Goal: Transaction & Acquisition: Purchase product/service

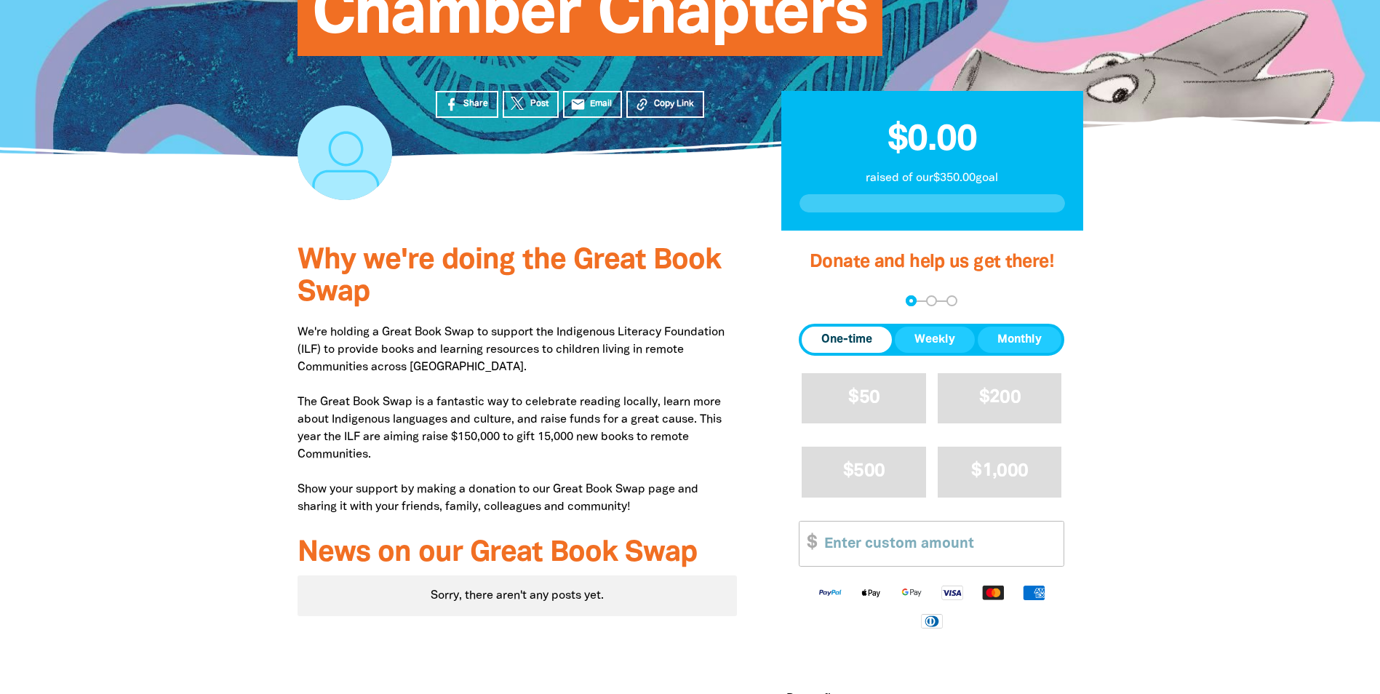
scroll to position [218, 0]
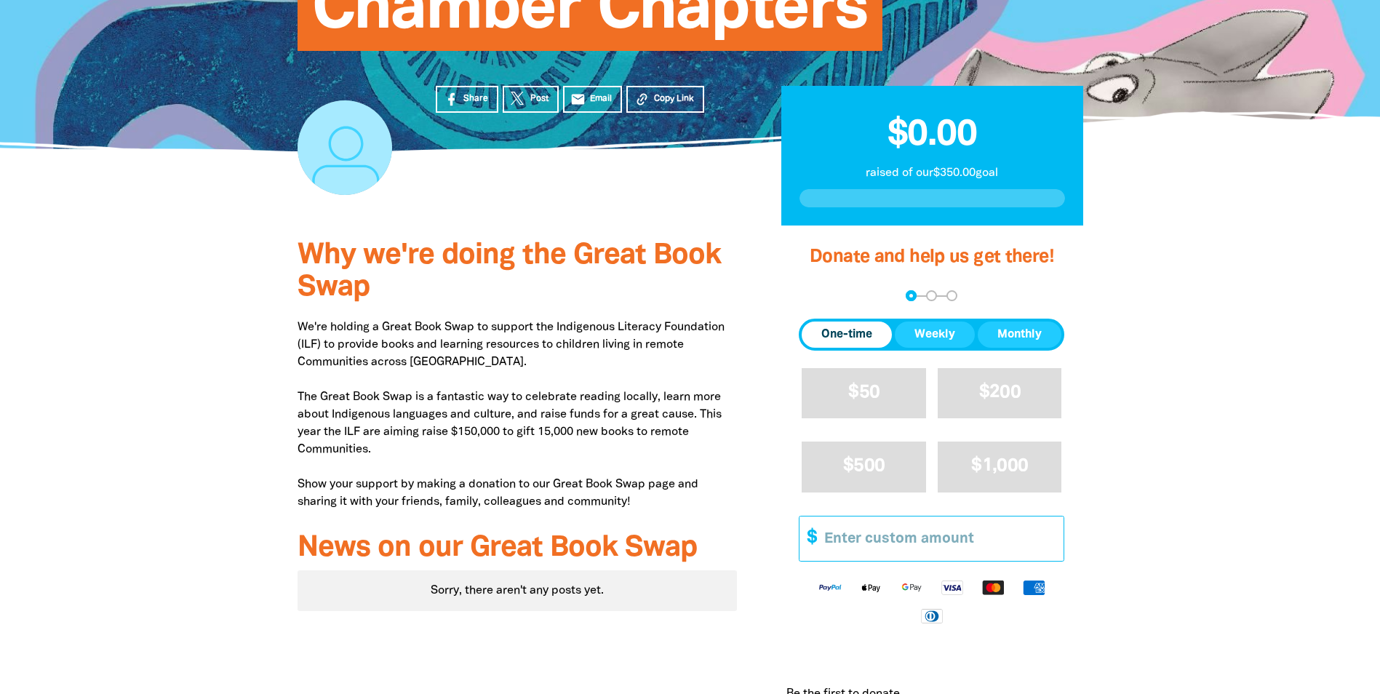
click at [870, 536] on input "Other Amount" at bounding box center [938, 538] width 249 height 44
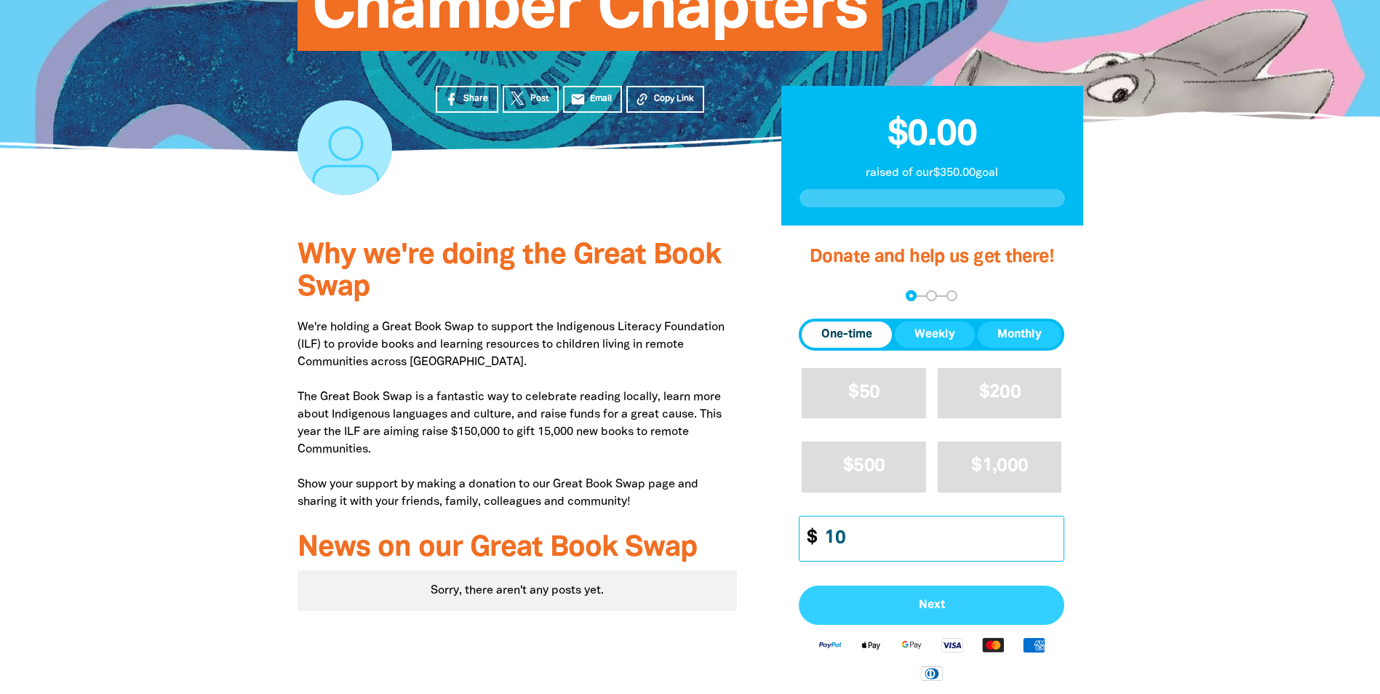
type input "10"
click at [916, 596] on button "Next" at bounding box center [931, 604] width 265 height 39
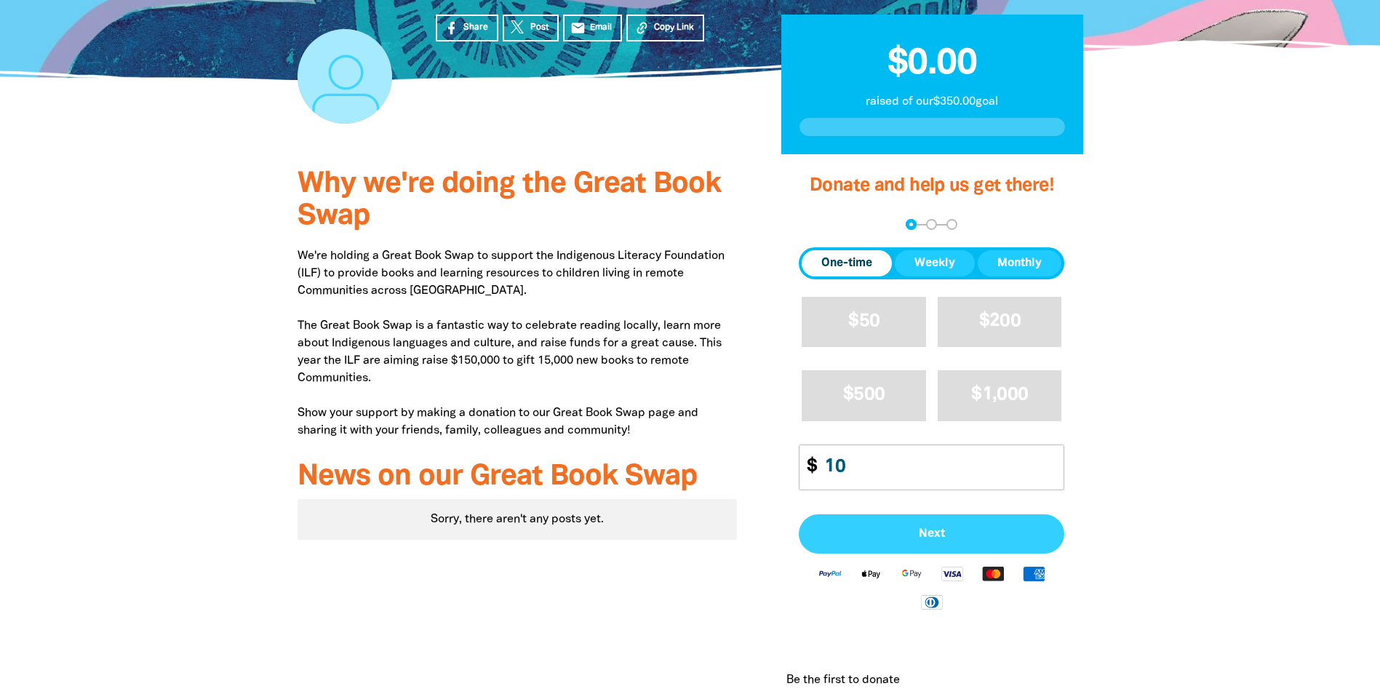
select select "AU"
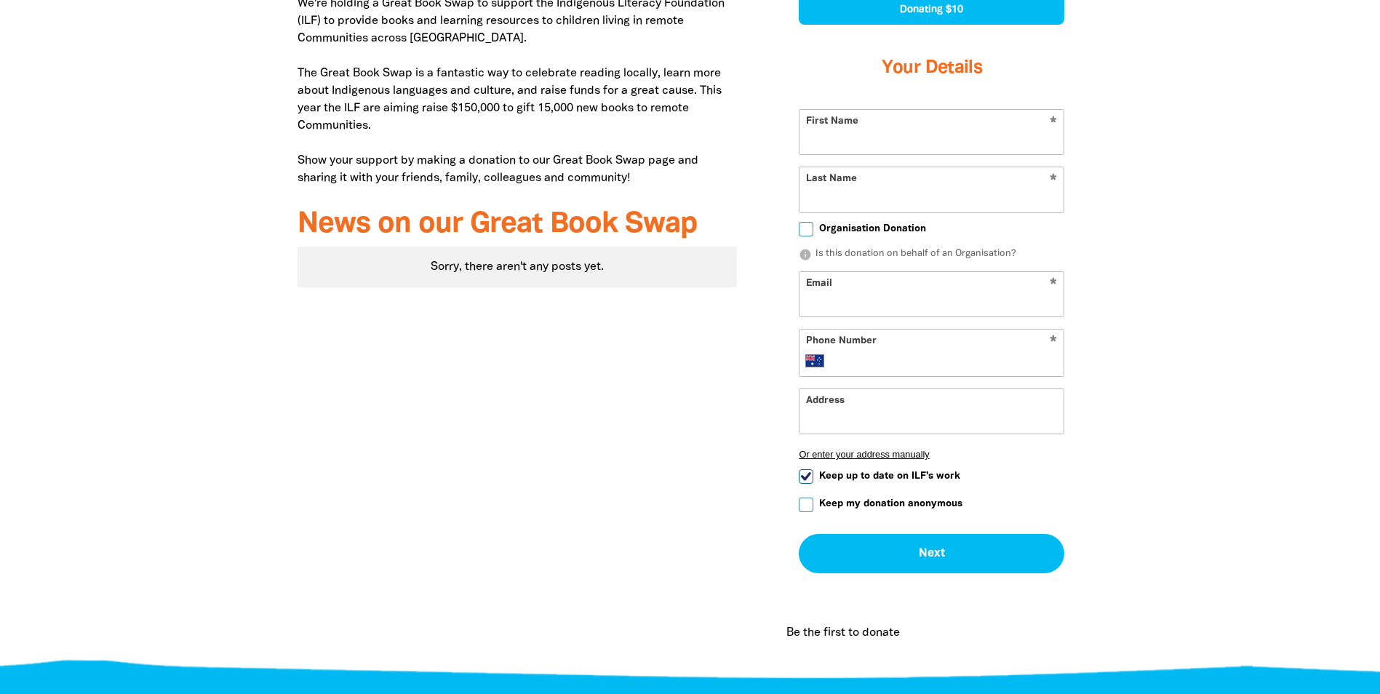
scroll to position [508, 0]
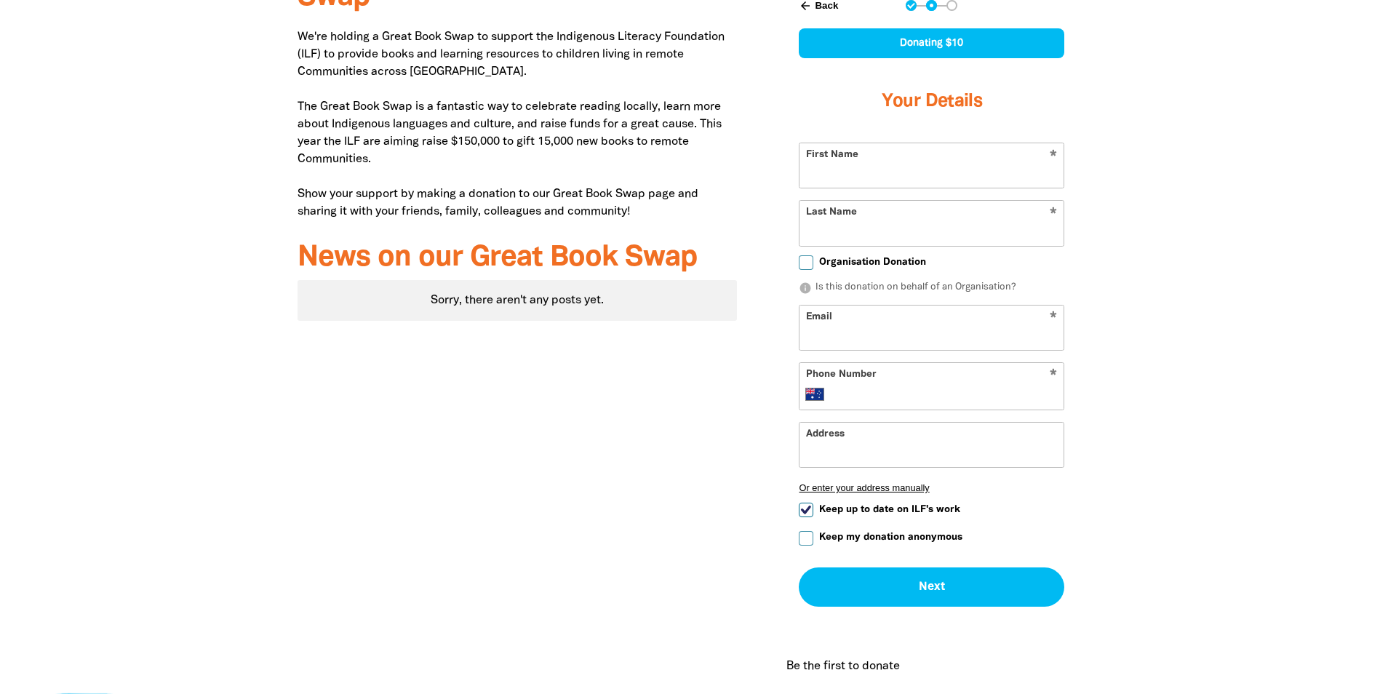
click at [806, 514] on input "Keep up to date on ILF's work" at bounding box center [806, 510] width 15 height 15
checkbox input "false"
click at [807, 542] on input "Keep my donation anonymous" at bounding box center [806, 538] width 15 height 15
checkbox input "true"
click at [852, 156] on input "First Name" at bounding box center [931, 165] width 264 height 44
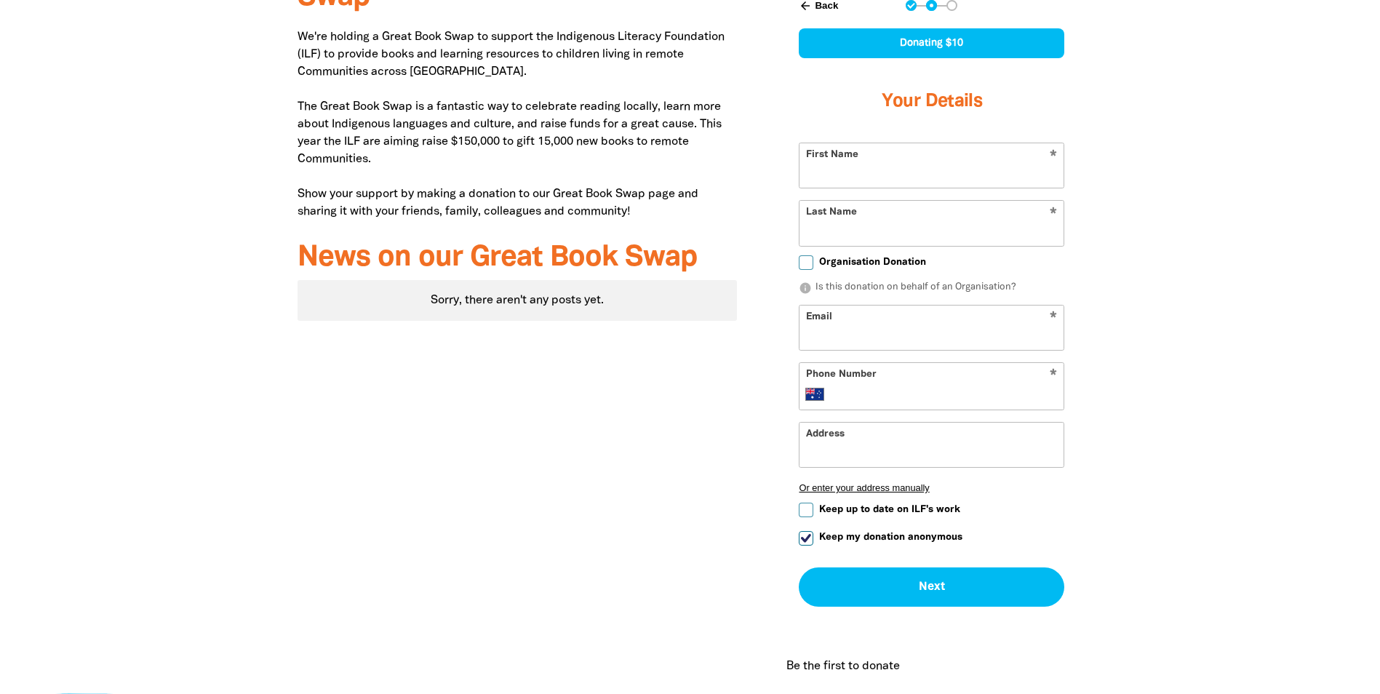
type input "[PERSON_NAME]"
type input "Inglis"
type input "[EMAIL_ADDRESS][DOMAIN_NAME]"
click at [897, 399] on input "Phone Number" at bounding box center [946, 393] width 223 height 17
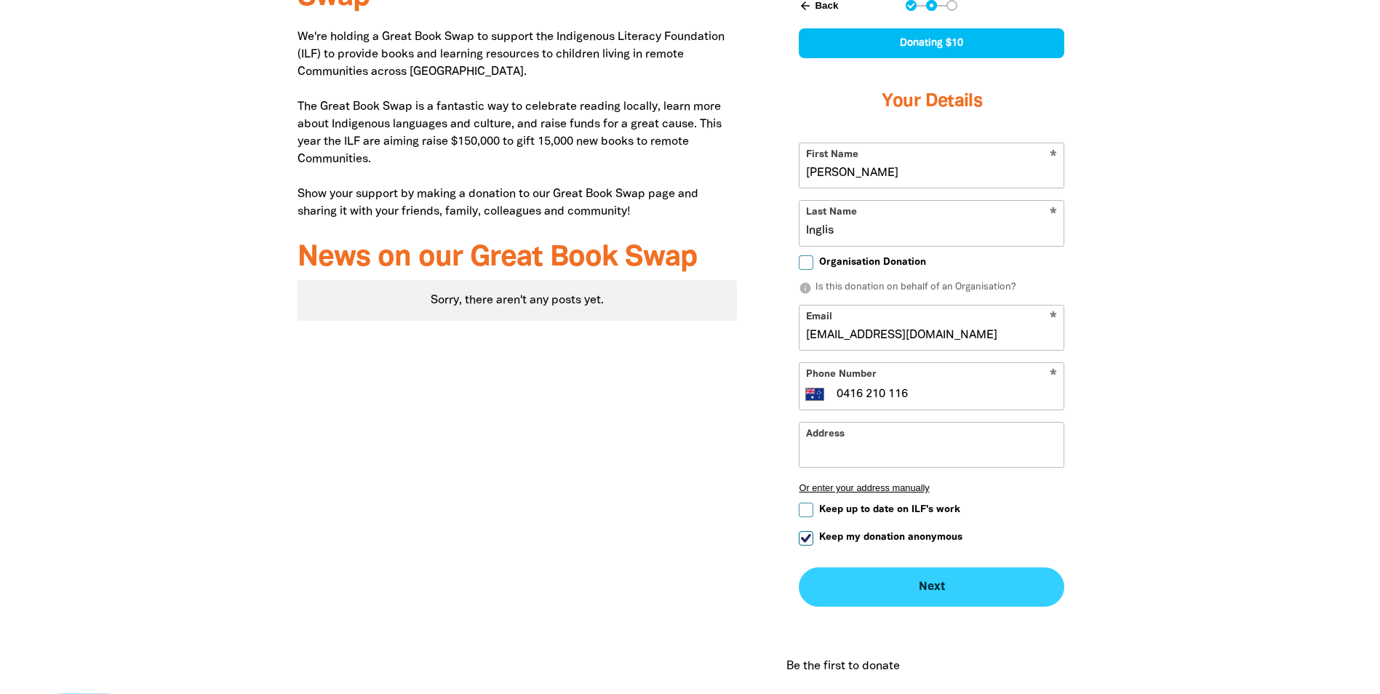
type input "0416 210 116"
click at [904, 581] on button "Next chevron_right" at bounding box center [931, 586] width 265 height 39
checkbox input "false"
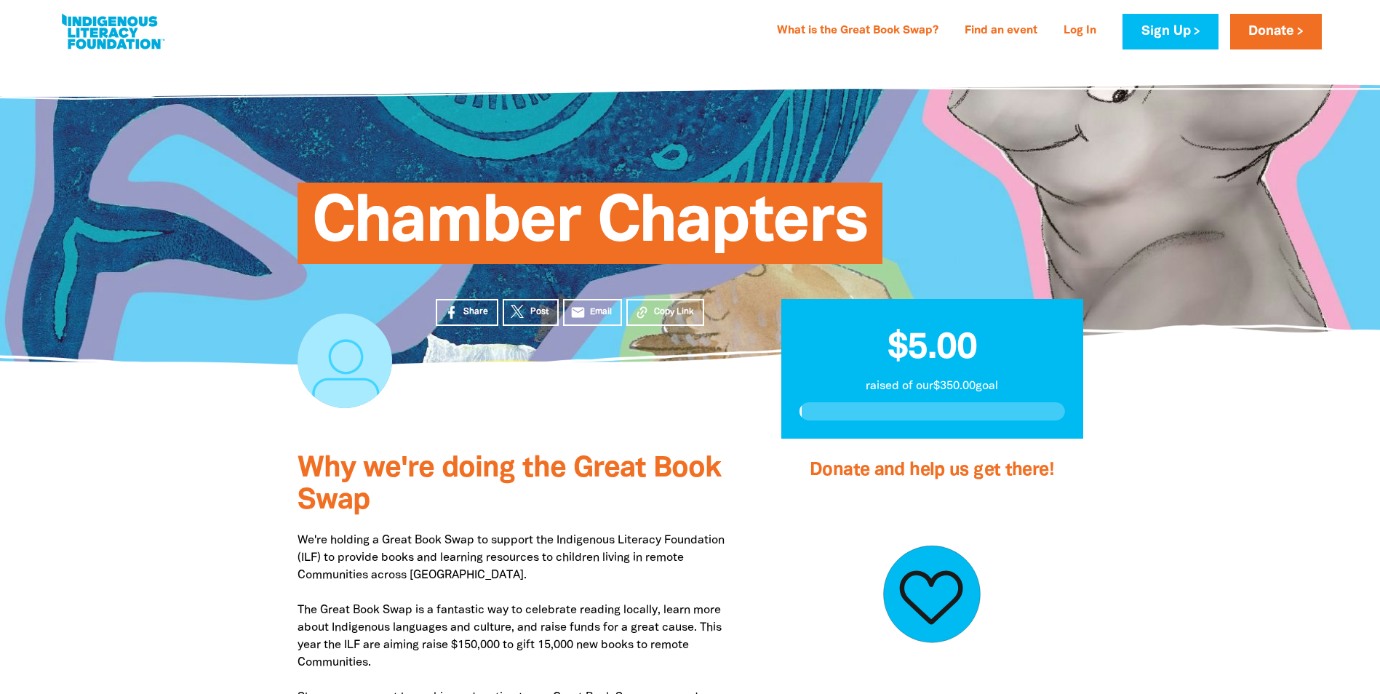
scroll to position [0, 0]
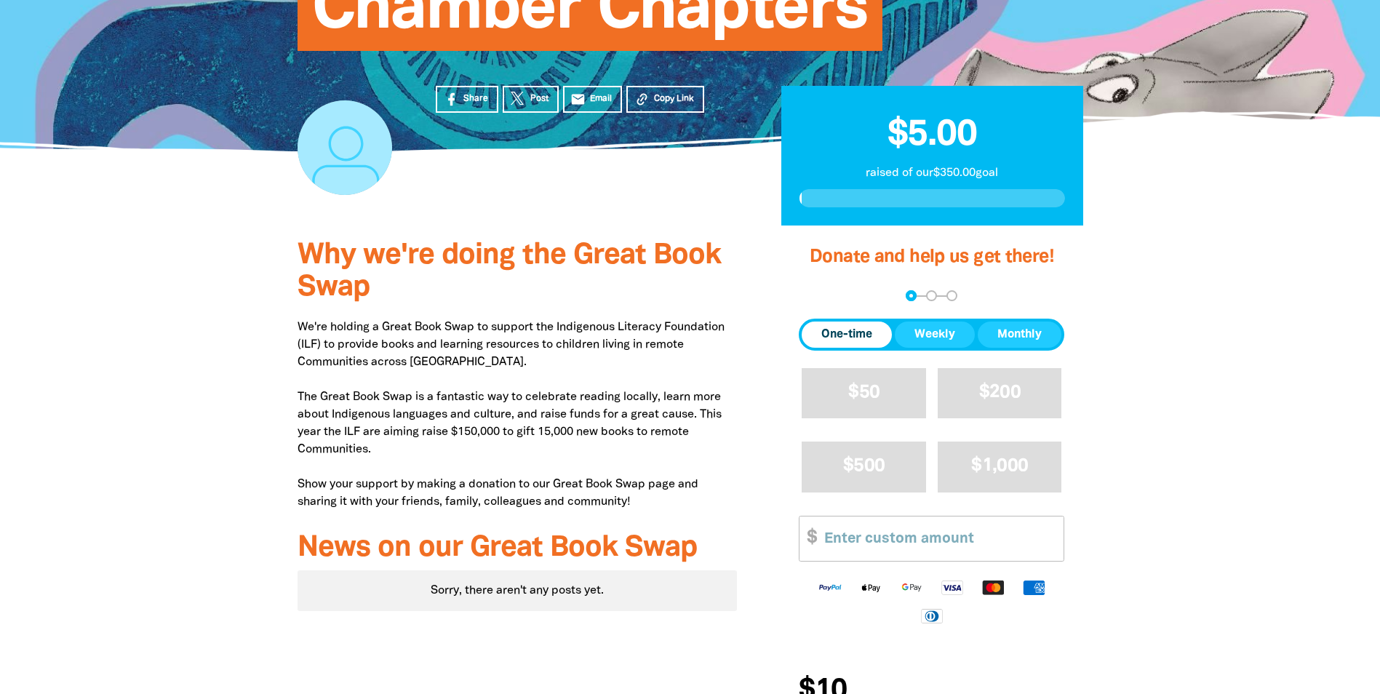
scroll to position [364, 0]
